Goal: Task Accomplishment & Management: Manage account settings

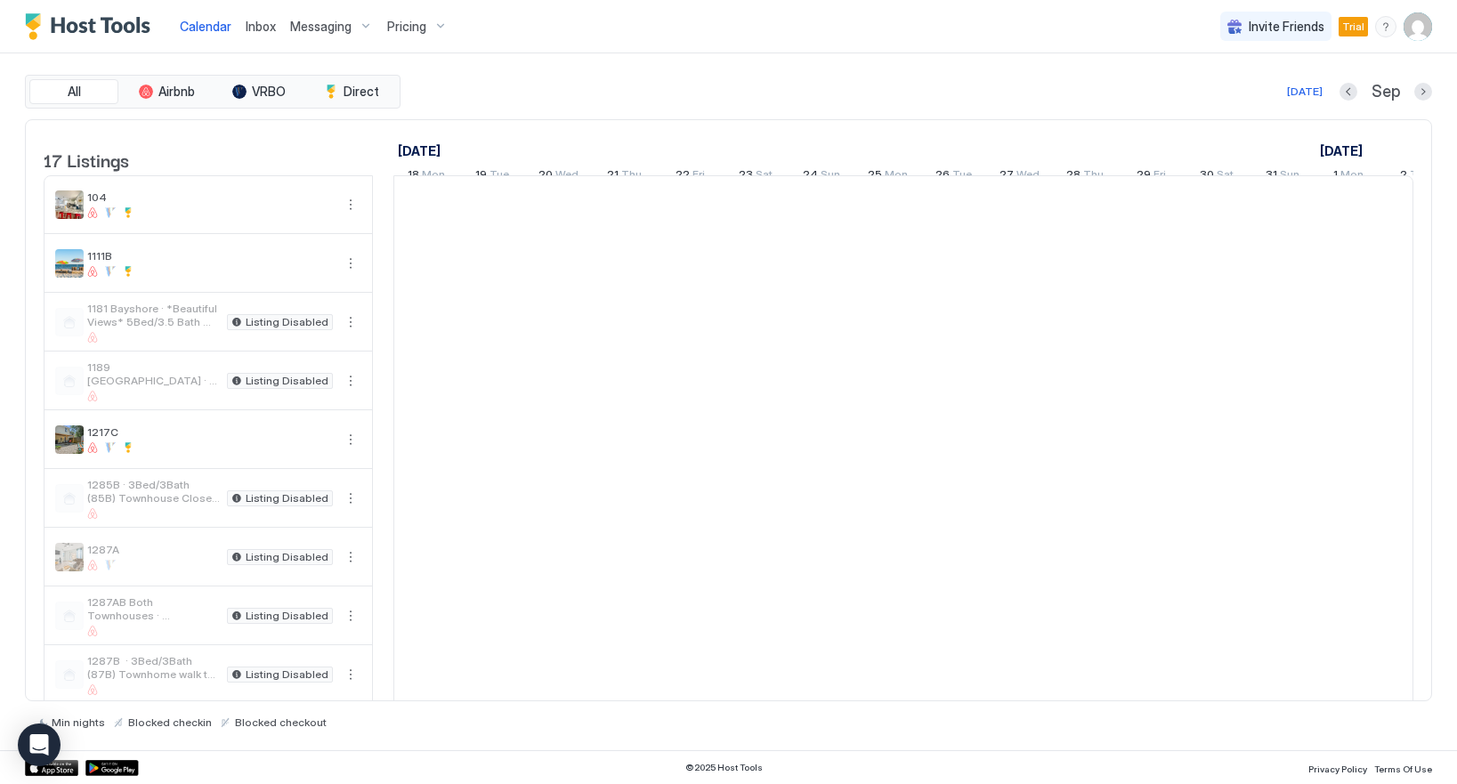
scroll to position [0, 989]
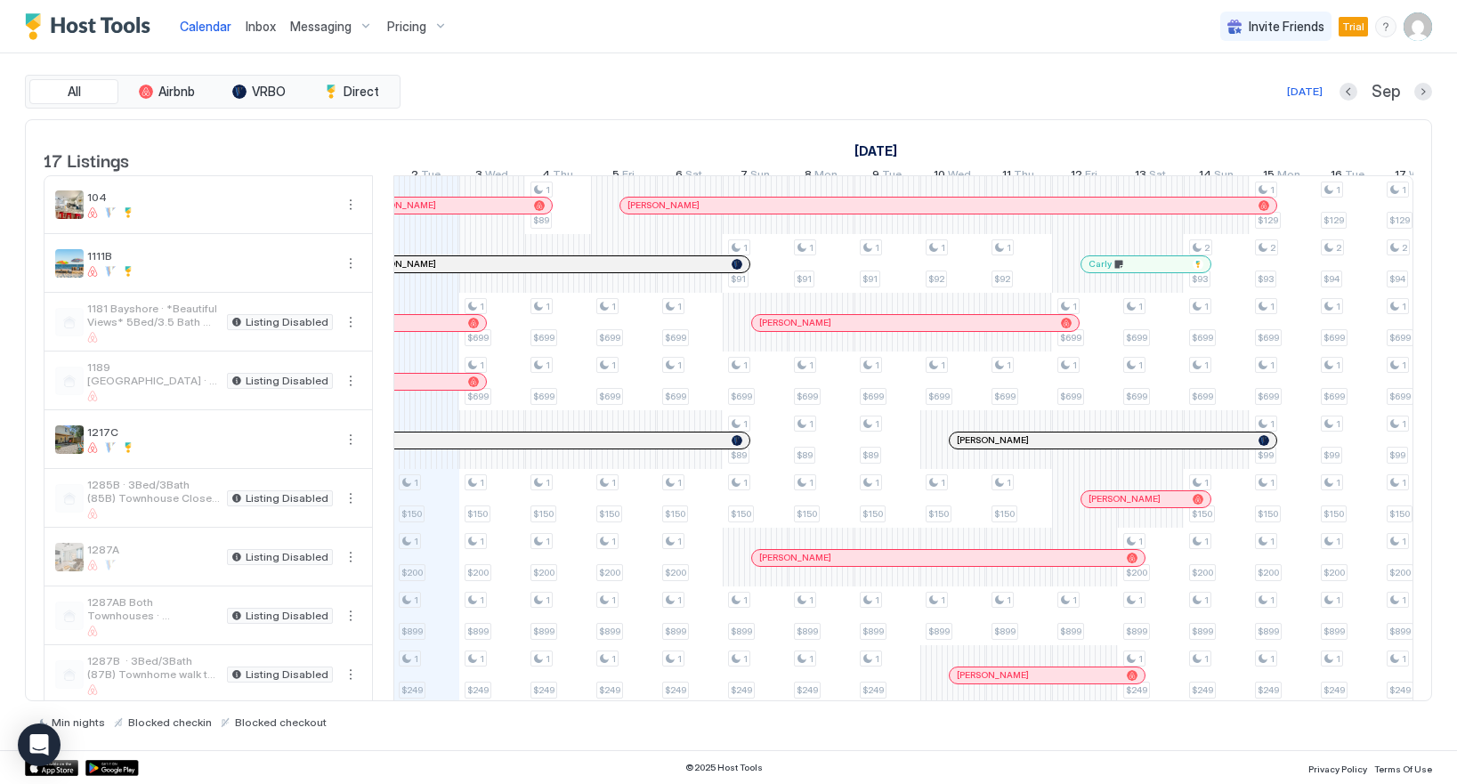
click at [1416, 27] on img "User profile" at bounding box center [1418, 26] width 28 height 28
click at [1233, 101] on div "Settings" at bounding box center [1246, 100] width 69 height 16
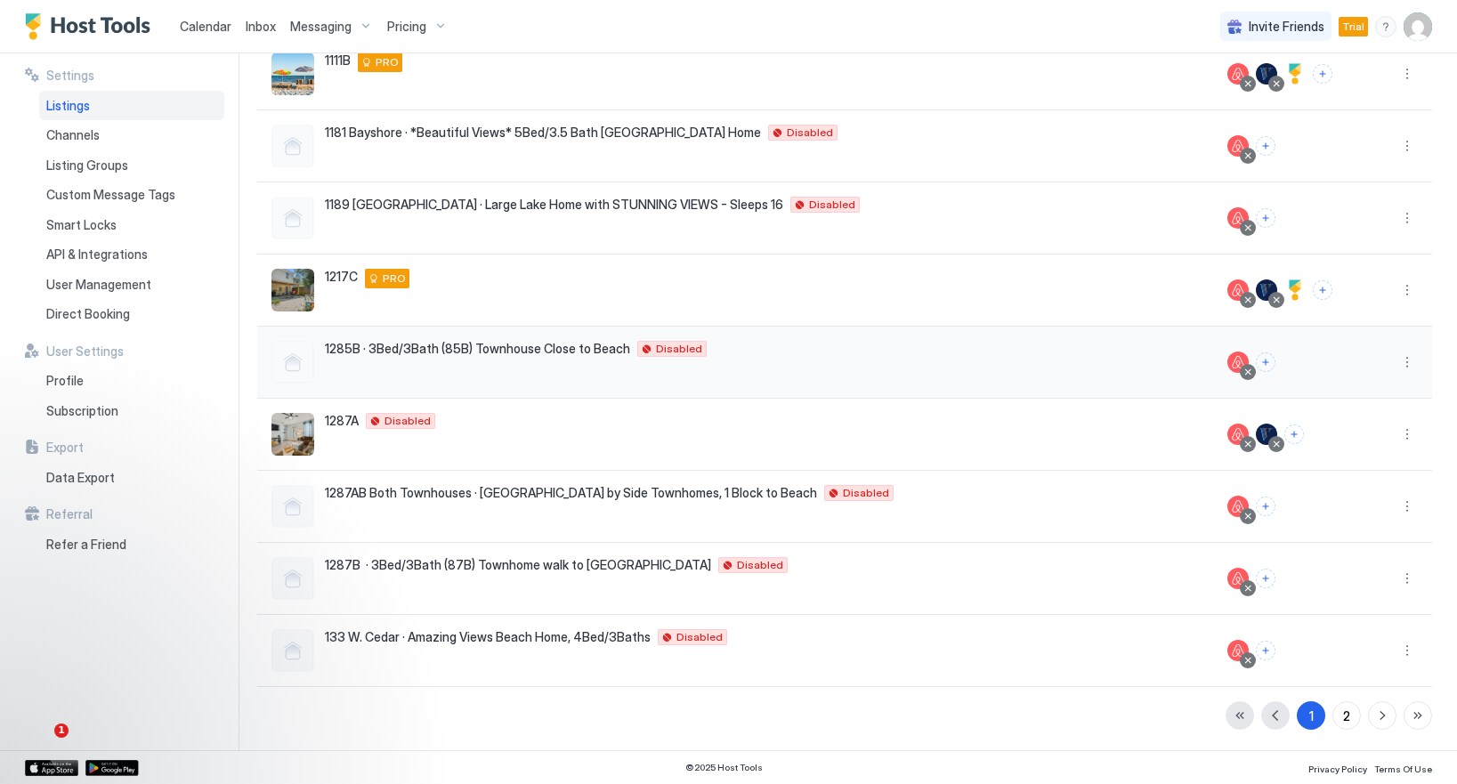
scroll to position [256, 0]
click at [1351, 714] on button "2" at bounding box center [1346, 715] width 28 height 28
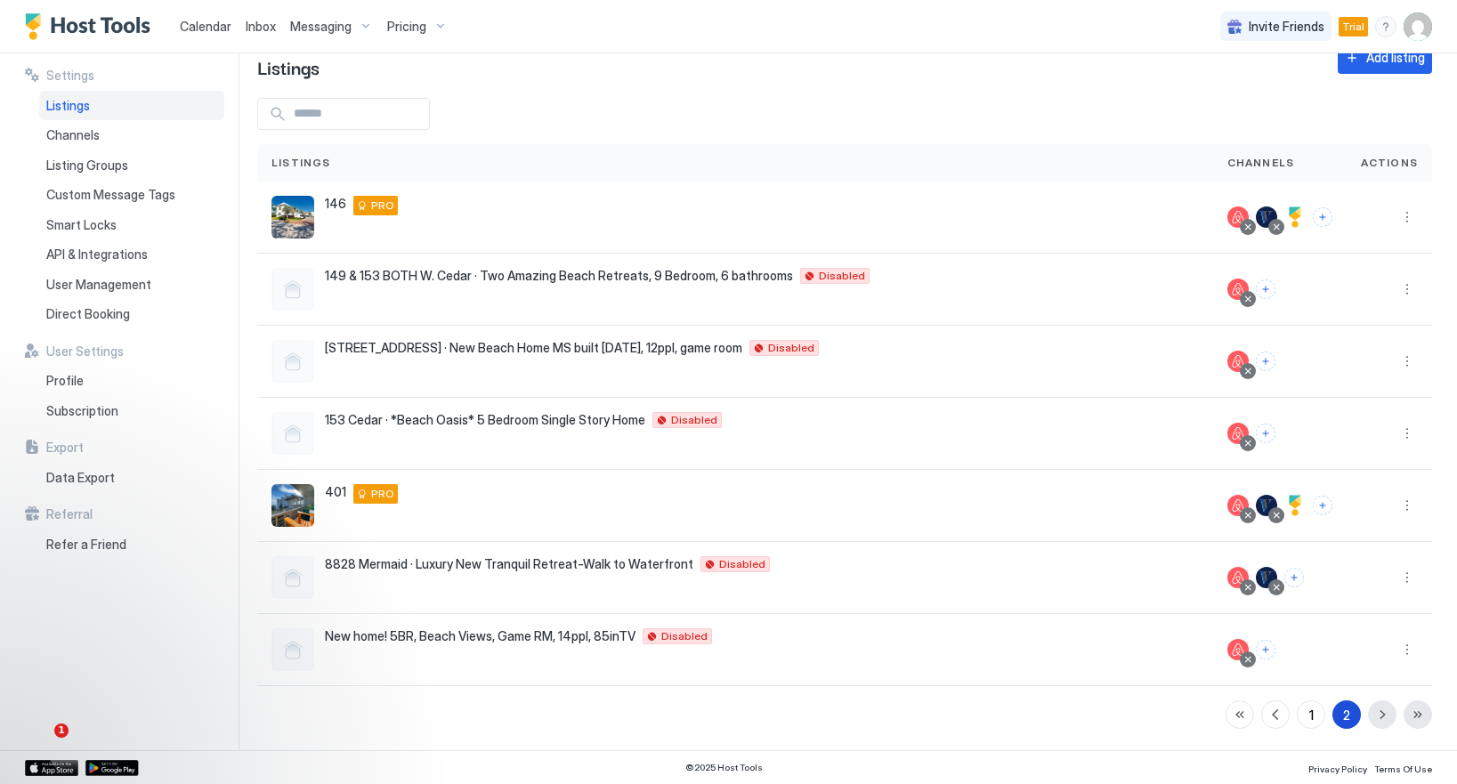
scroll to position [40, 0]
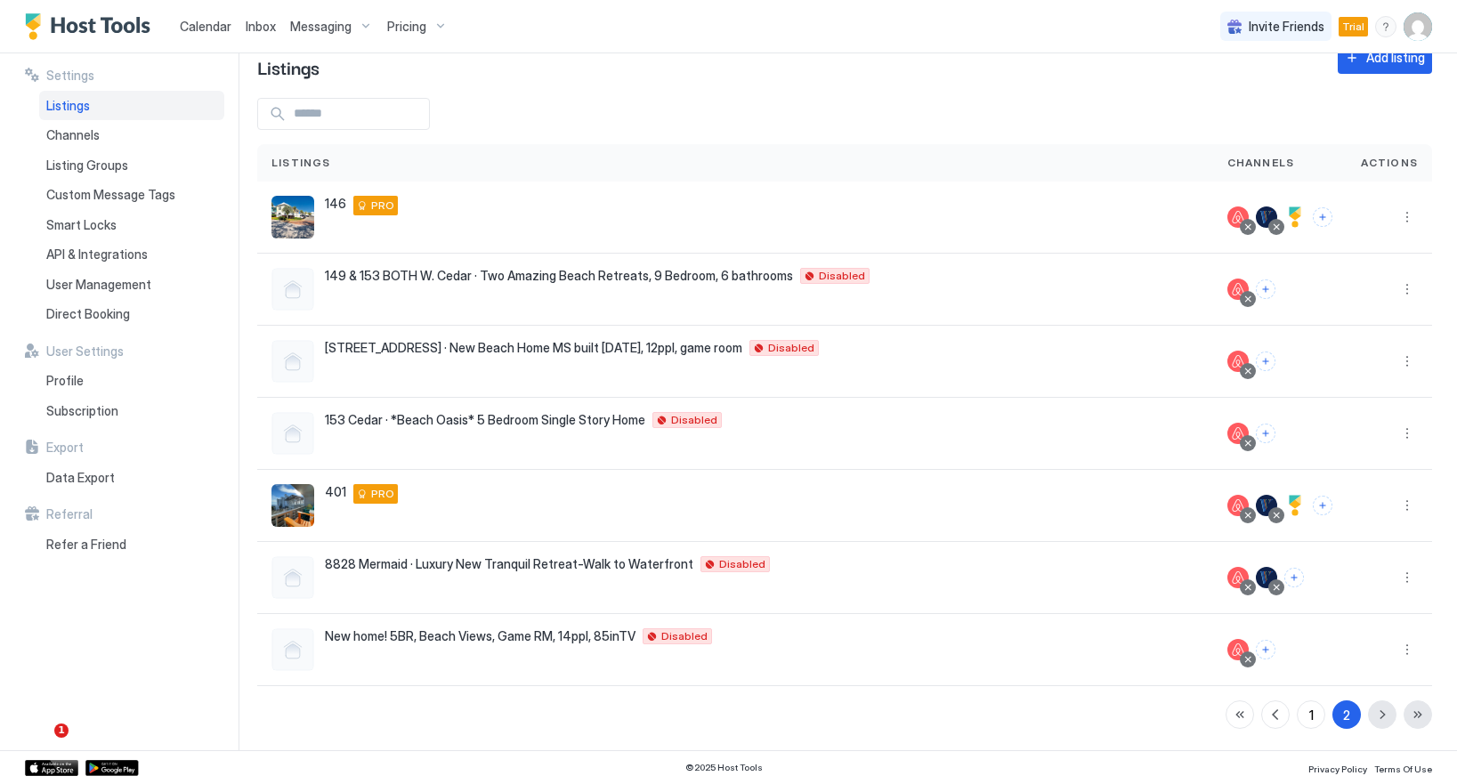
click at [1381, 713] on div "1 2" at bounding box center [1329, 715] width 207 height 28
click at [1275, 715] on button "button" at bounding box center [1275, 715] width 28 height 28
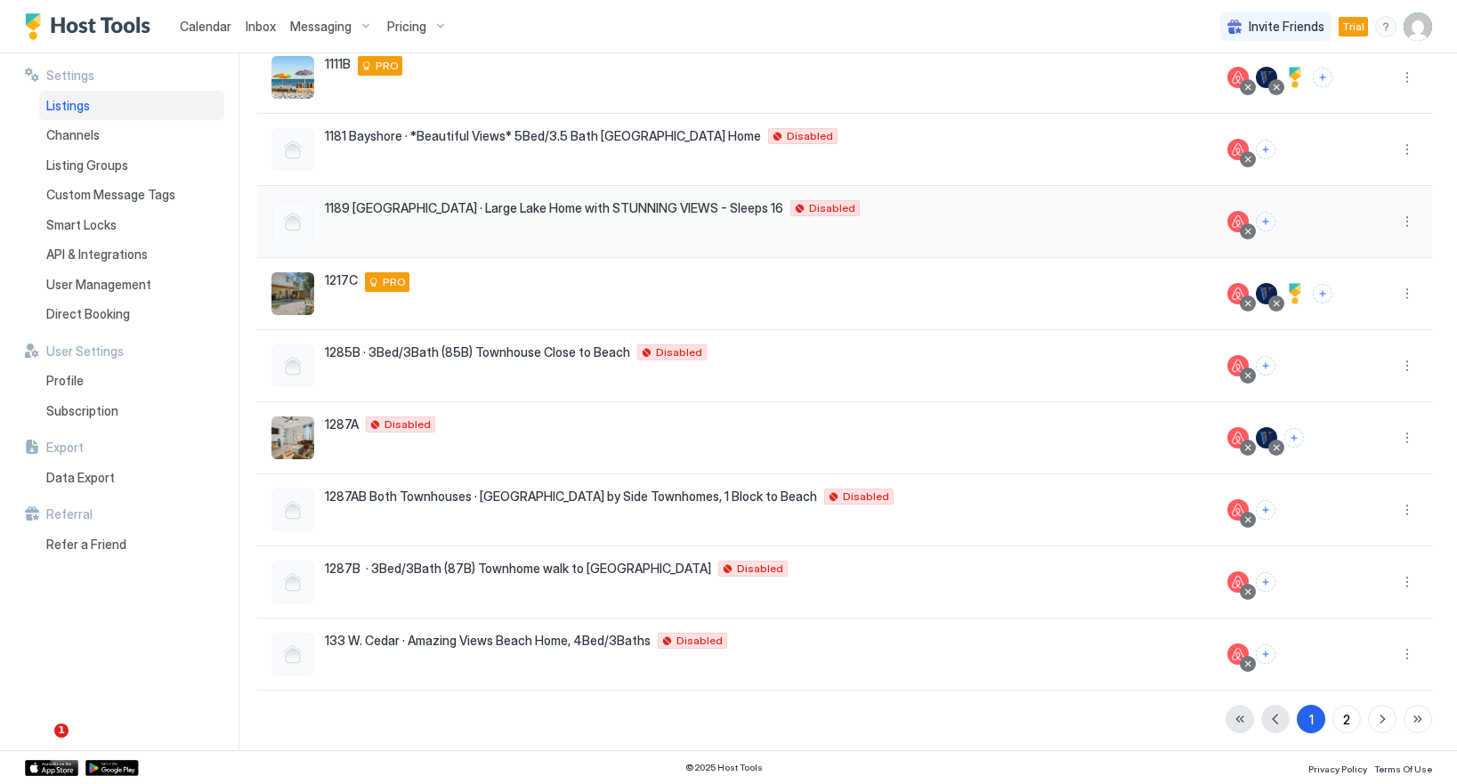
scroll to position [256, 0]
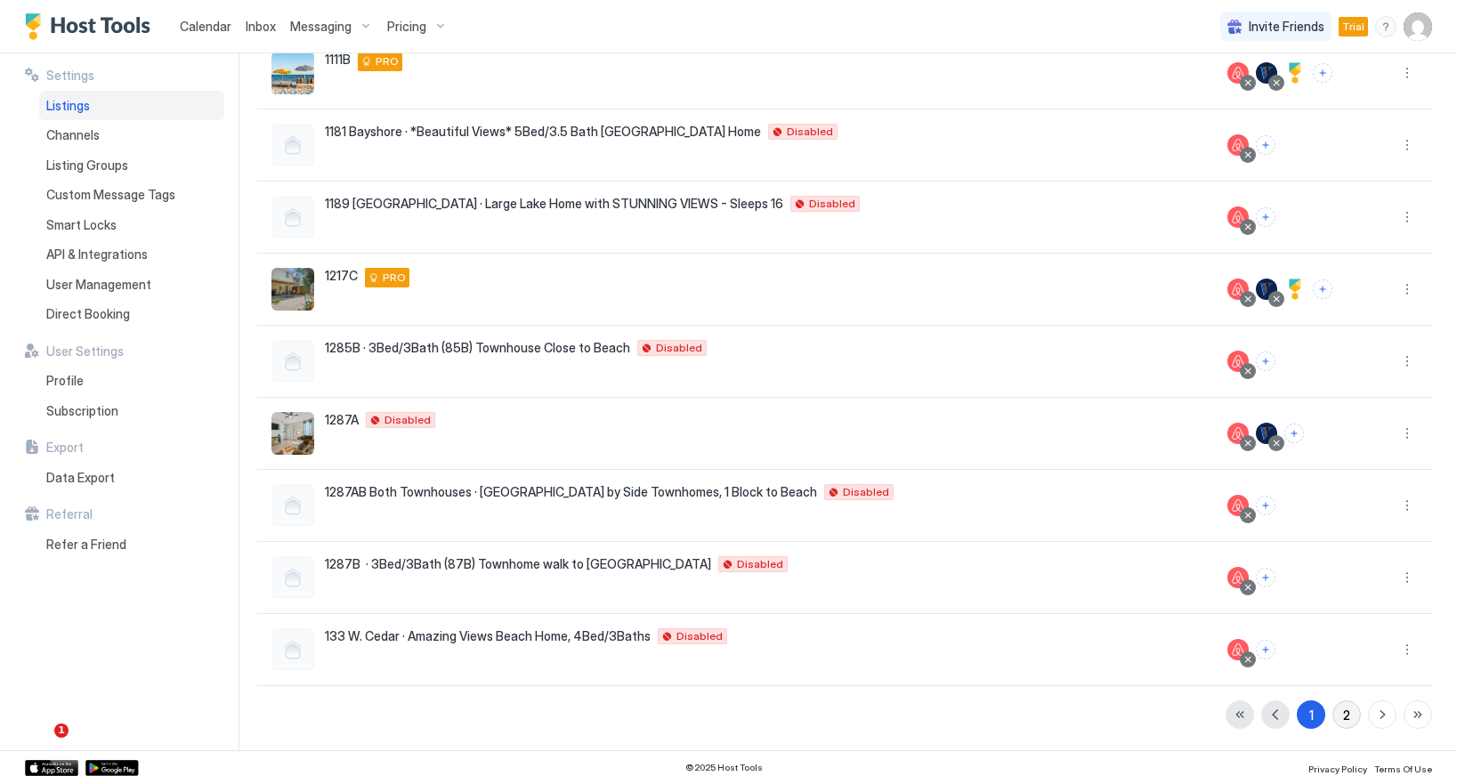
click at [1348, 719] on div "2" at bounding box center [1346, 715] width 7 height 19
